Goal: Obtain resource: Download file/media

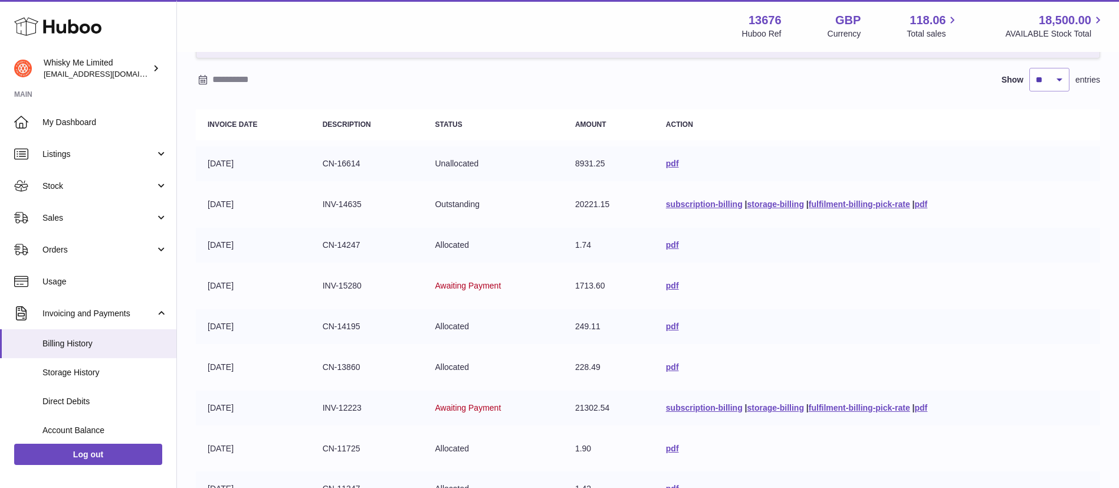
scroll to position [91, 0]
click at [666, 288] on link "pdf" at bounding box center [672, 285] width 13 height 9
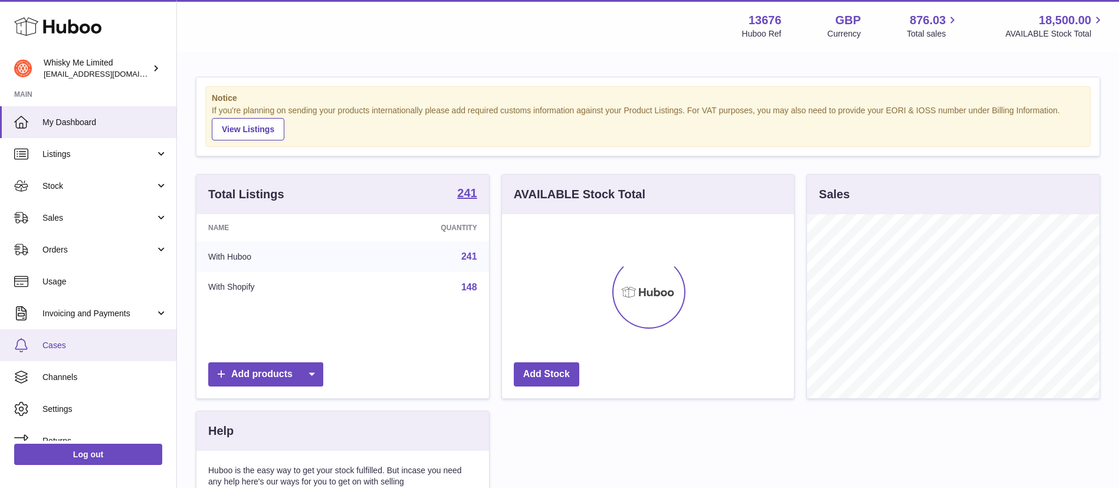
scroll to position [184, 292]
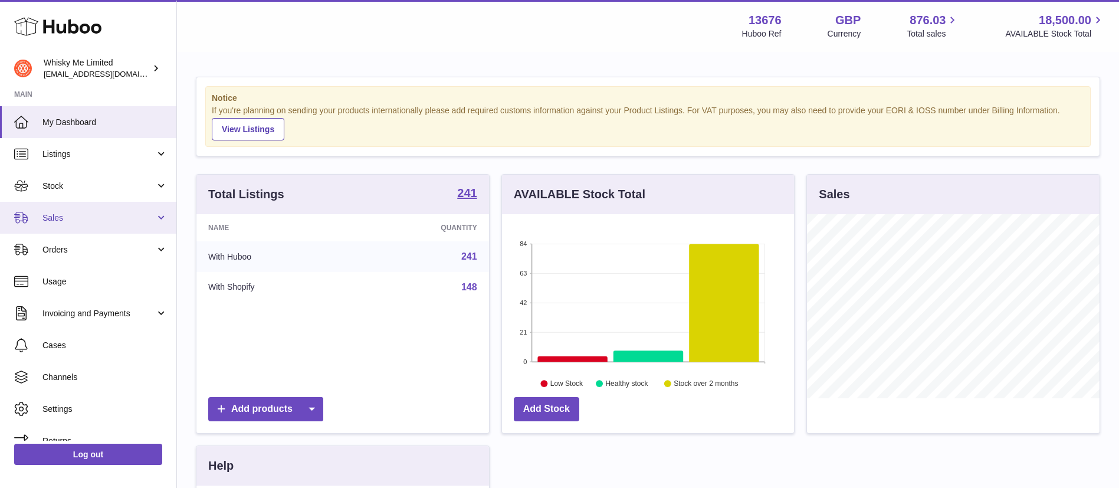
click at [117, 213] on span "Sales" at bounding box center [98, 217] width 113 height 11
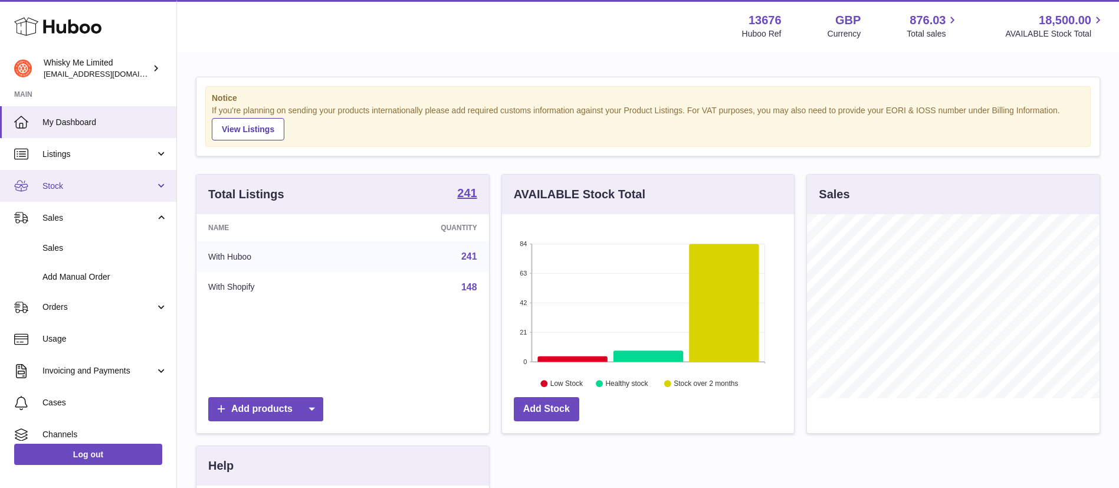
click at [119, 179] on link "Stock" at bounding box center [88, 186] width 176 height 32
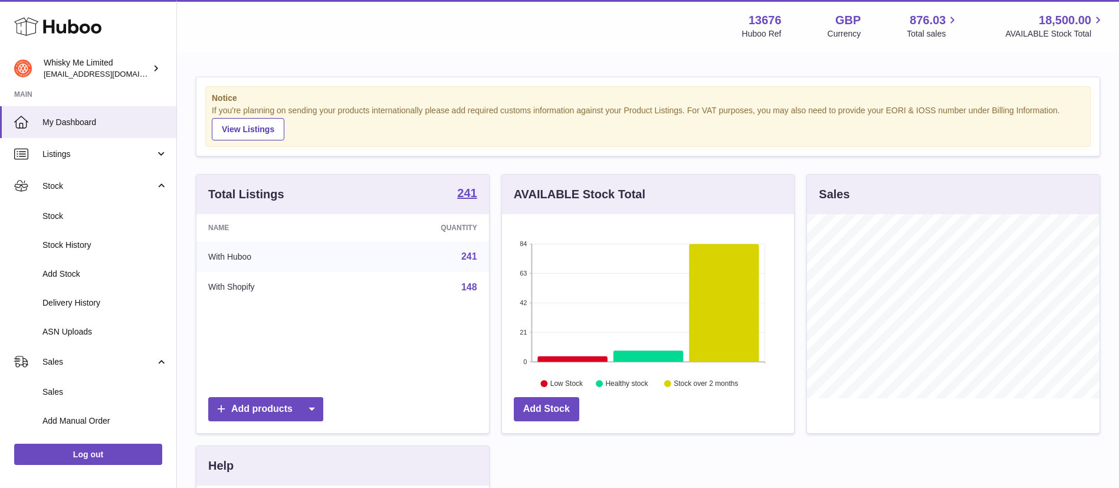
scroll to position [218, 0]
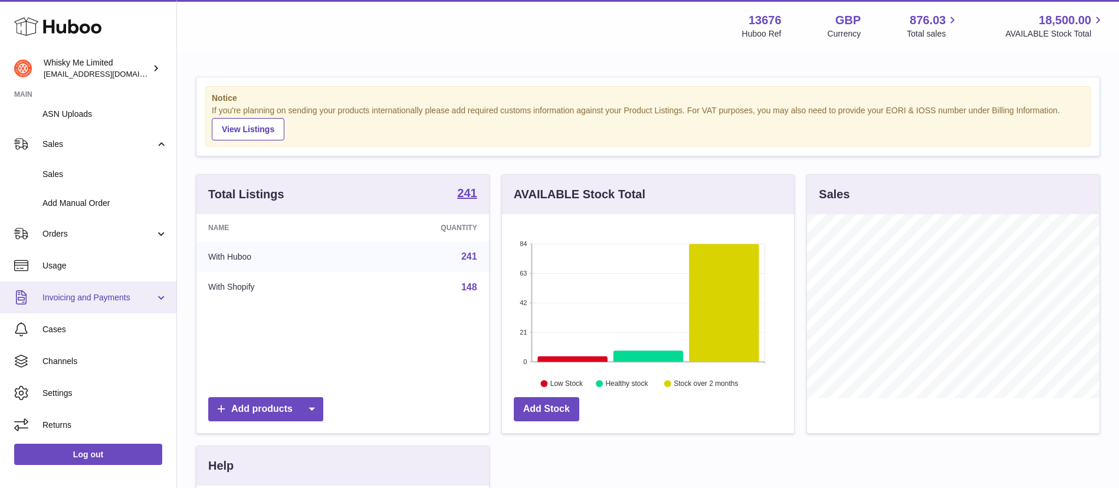
click at [94, 295] on span "Invoicing and Payments" at bounding box center [98, 297] width 113 height 11
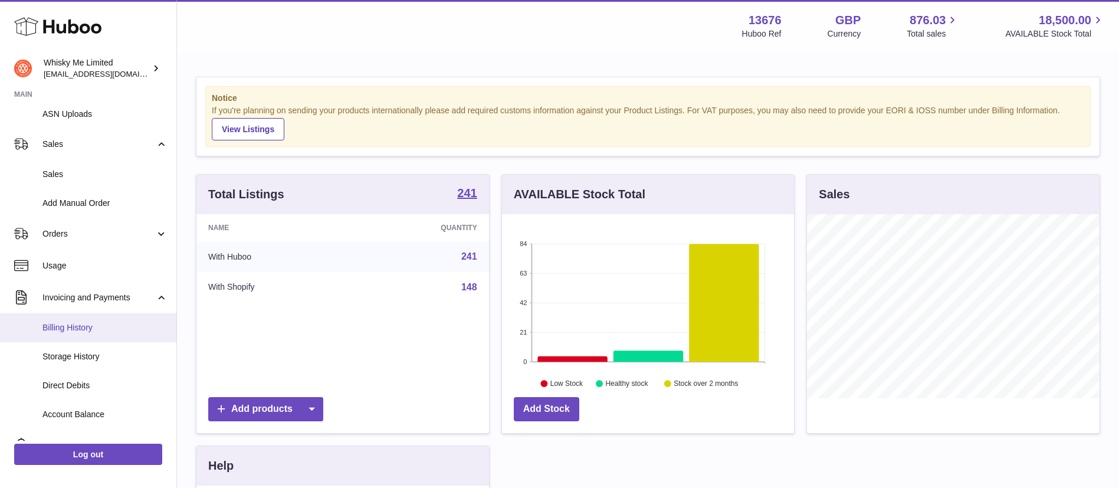
click at [101, 327] on span "Billing History" at bounding box center [104, 327] width 125 height 11
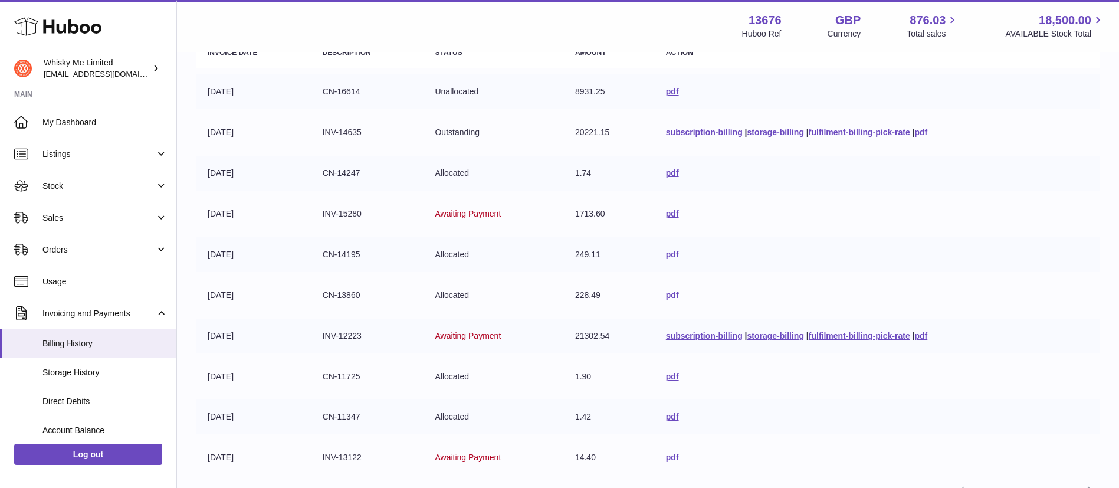
scroll to position [153, 0]
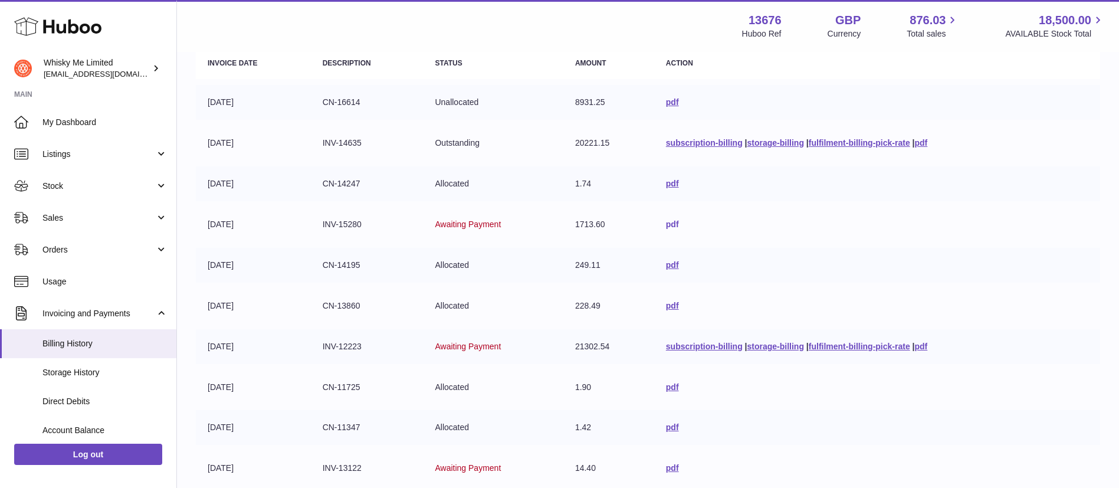
click at [666, 224] on link "pdf" at bounding box center [672, 223] width 13 height 9
click at [113, 182] on span "Stock" at bounding box center [98, 186] width 113 height 11
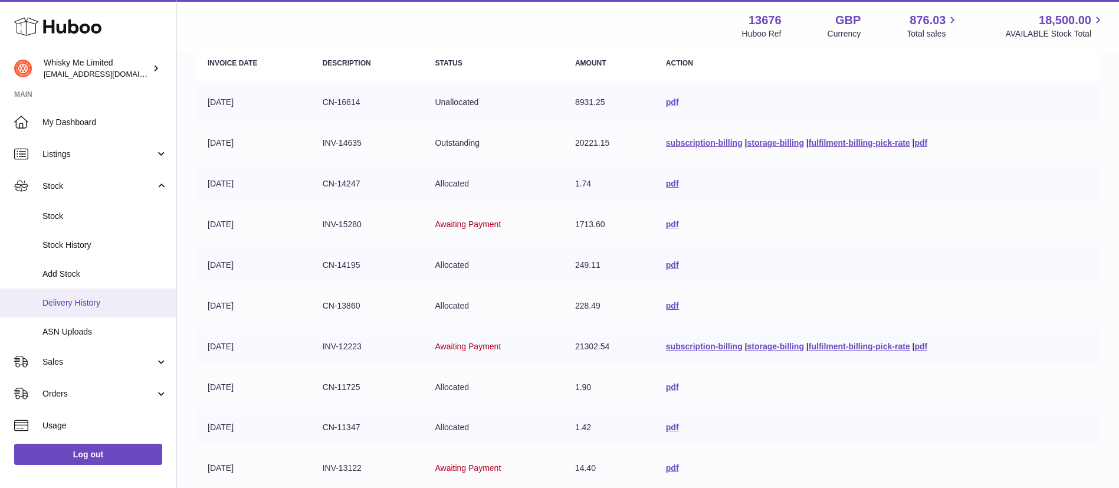
click at [121, 305] on span "Delivery History" at bounding box center [104, 302] width 125 height 11
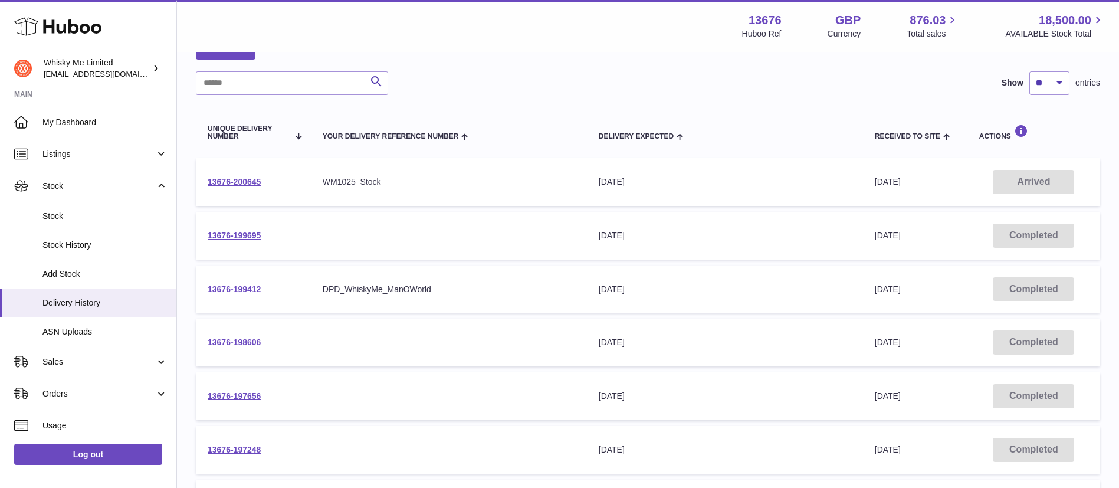
scroll to position [65, 0]
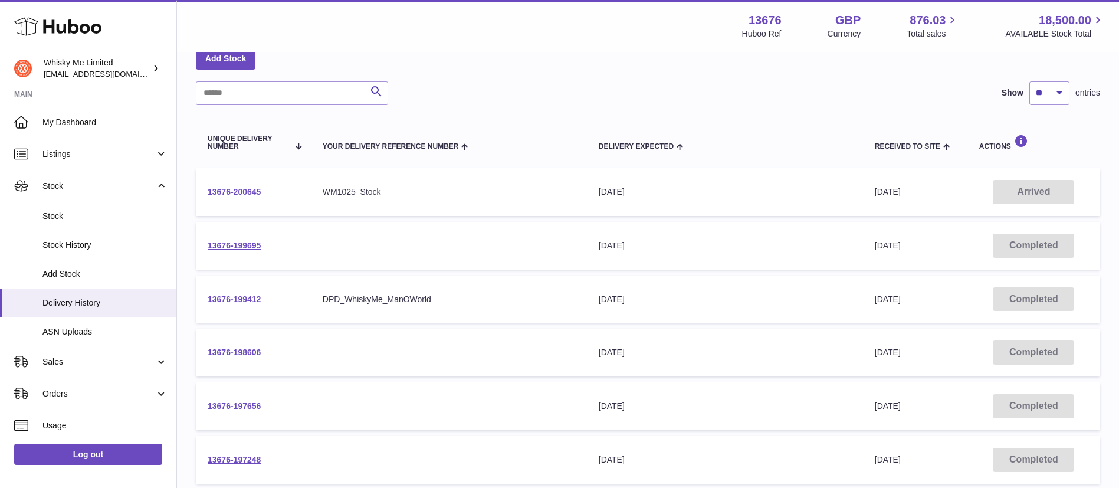
click at [244, 191] on link "13676-200645" at bounding box center [234, 191] width 53 height 9
